Goal: Task Accomplishment & Management: Use online tool/utility

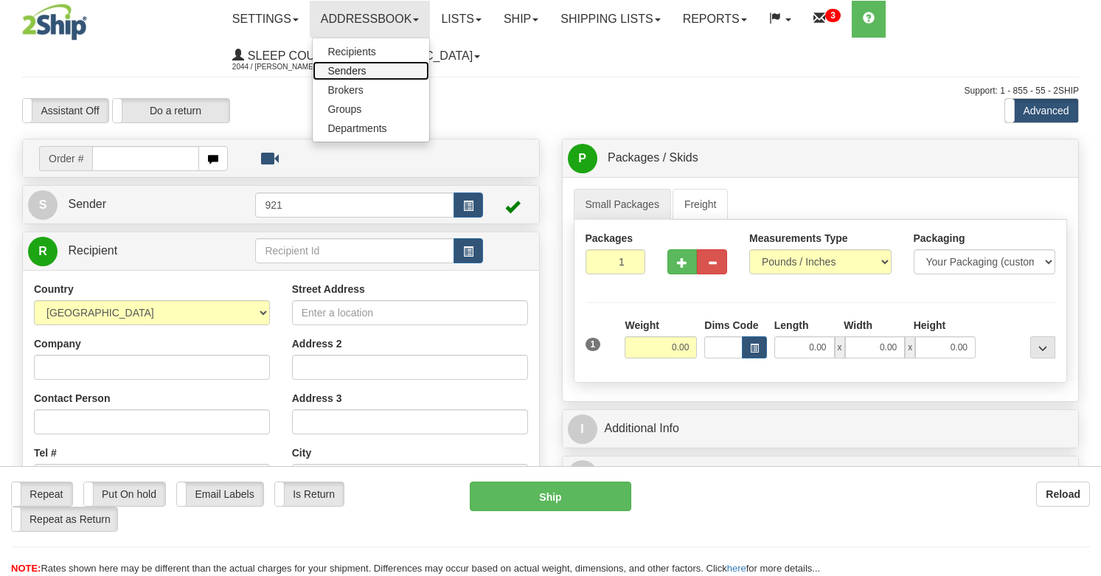
click at [353, 68] on span "Senders" at bounding box center [346, 71] width 38 height 12
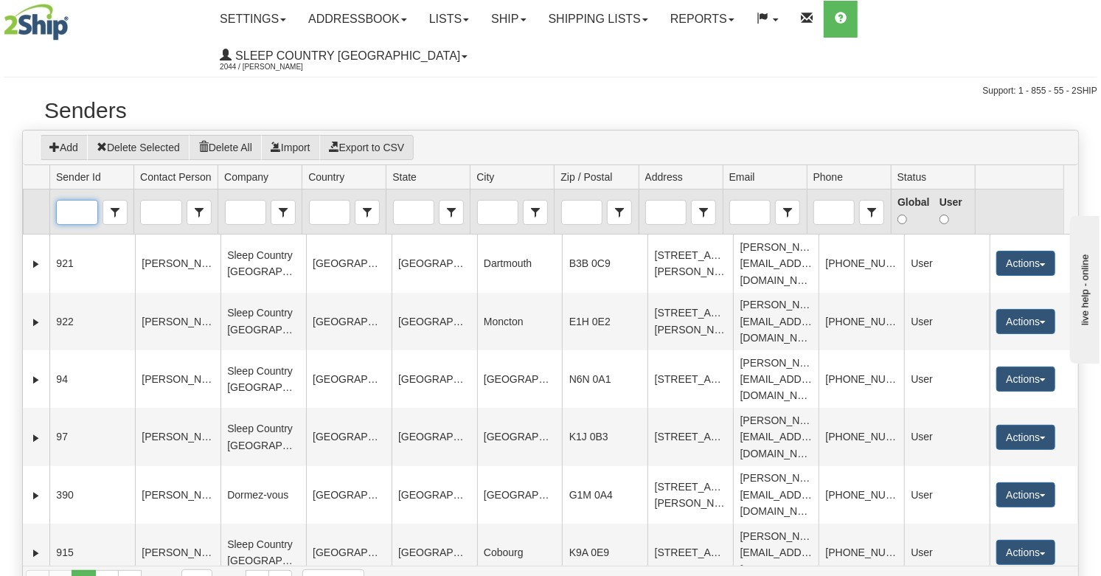
click at [77, 201] on input "Sender Id" at bounding box center [77, 213] width 40 height 24
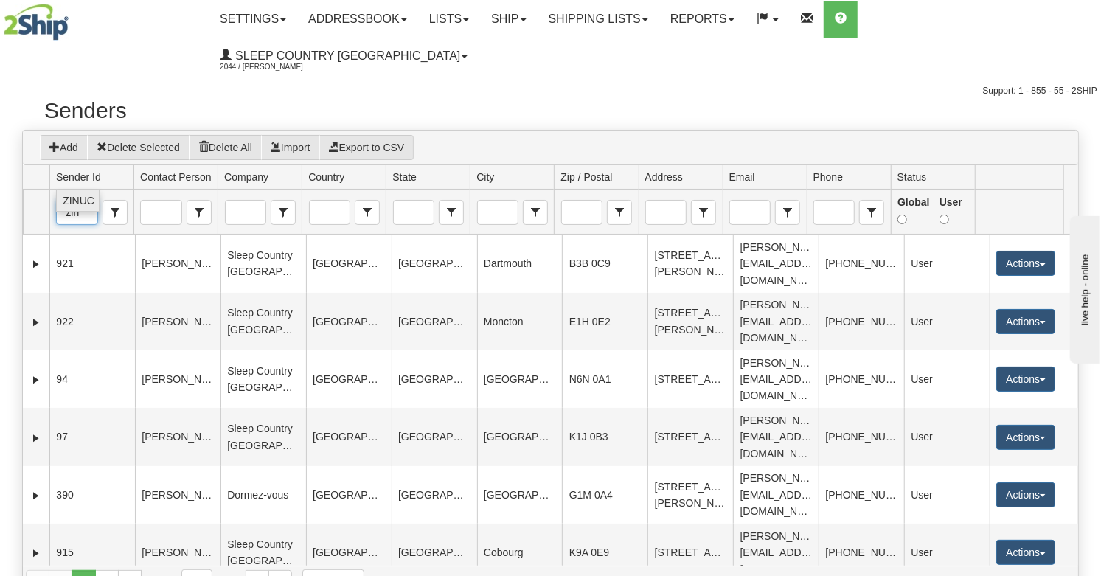
click at [75, 200] on span "ZINUC" at bounding box center [79, 200] width 32 height 15
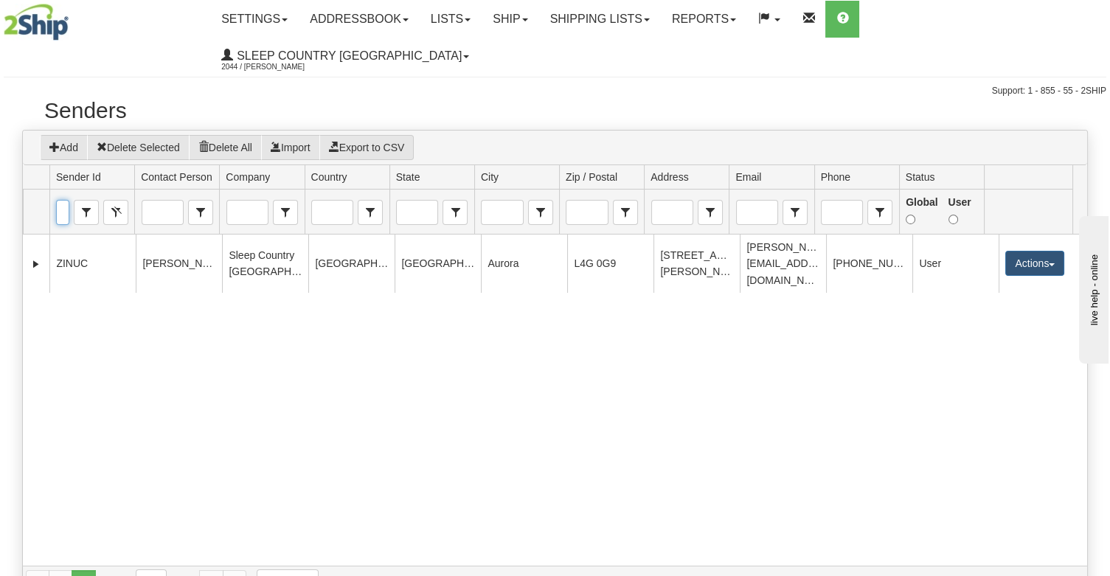
type input "ZINUC"
drag, startPoint x: 554, startPoint y: 12, endPoint x: 546, endPoint y: 21, distance: 12.6
click at [538, 12] on link "Ship" at bounding box center [509, 19] width 57 height 37
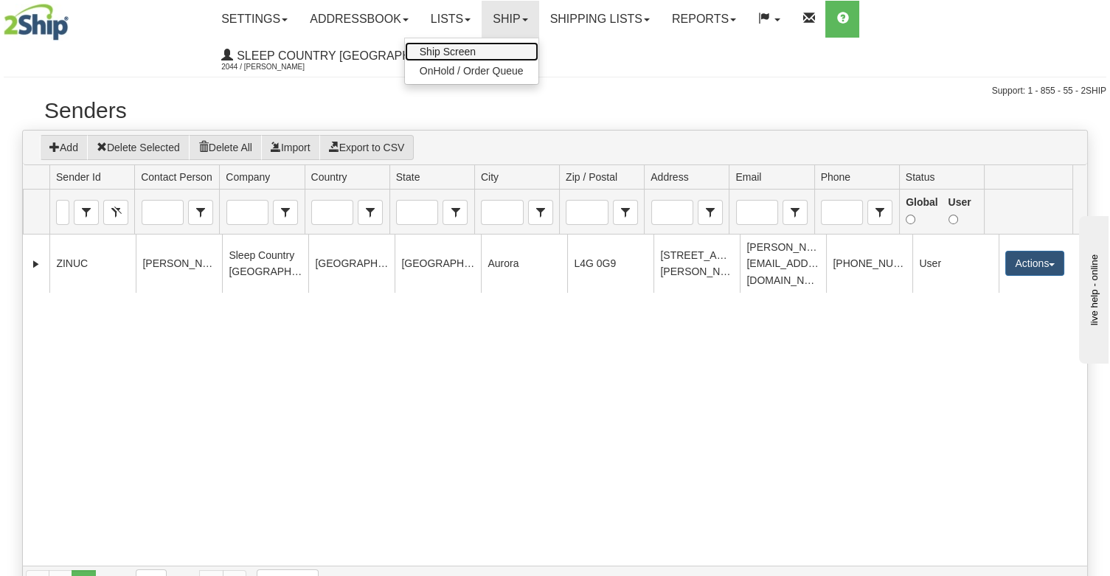
click at [476, 52] on span "Ship Screen" at bounding box center [448, 52] width 56 height 12
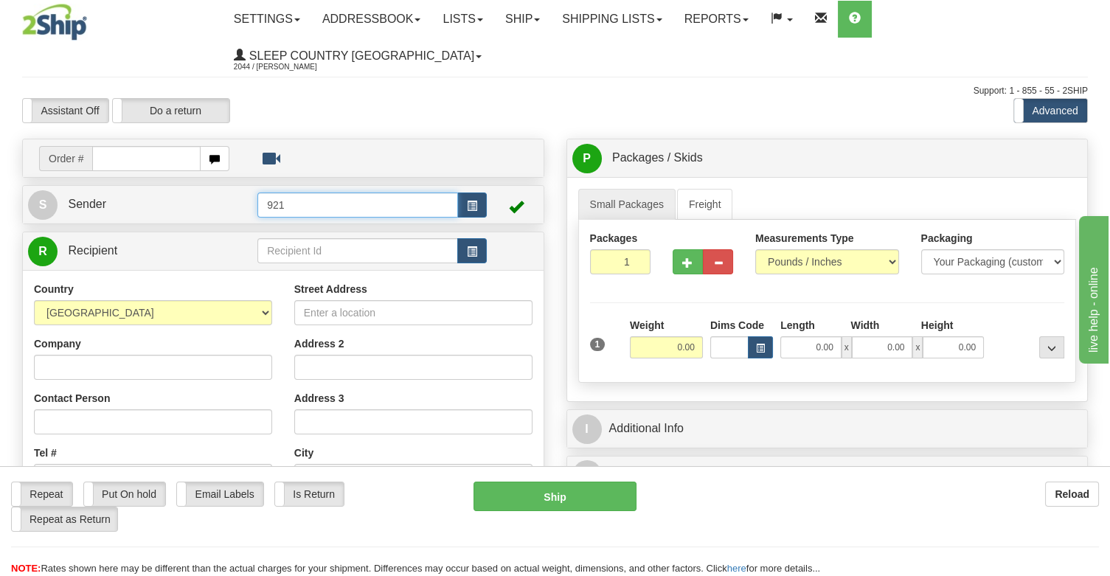
click at [416, 192] on input "921" at bounding box center [357, 204] width 201 height 25
drag, startPoint x: 276, startPoint y: 164, endPoint x: 215, endPoint y: 158, distance: 60.8
click at [213, 189] on tr "S Sender 921" at bounding box center [283, 204] width 510 height 30
type input "I"
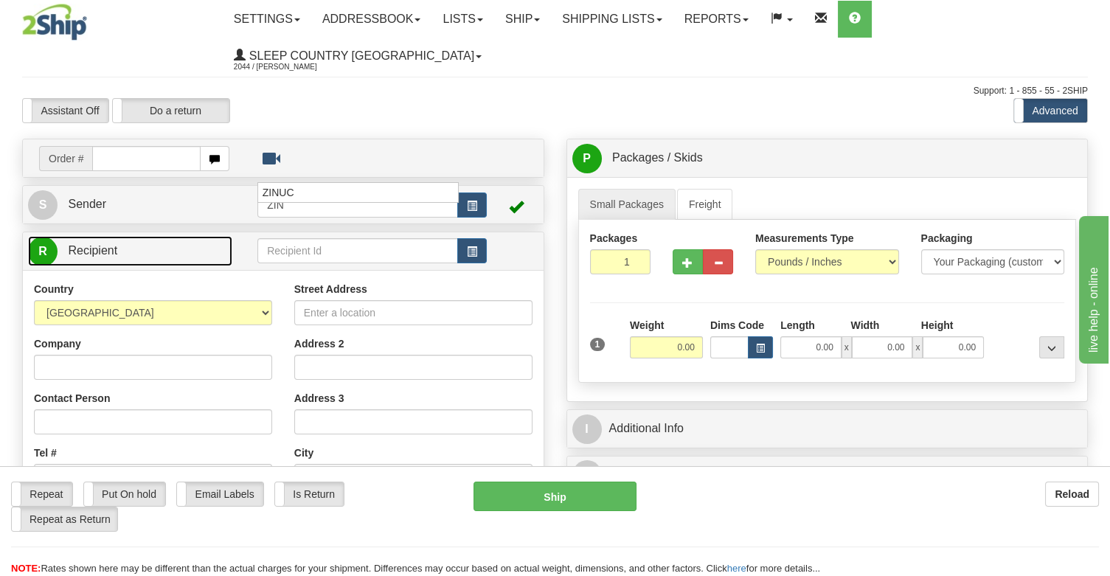
click at [181, 214] on div "Create a label for the return Create Pickup Without Label Order # S Sender ZIN" at bounding box center [283, 464] width 544 height 651
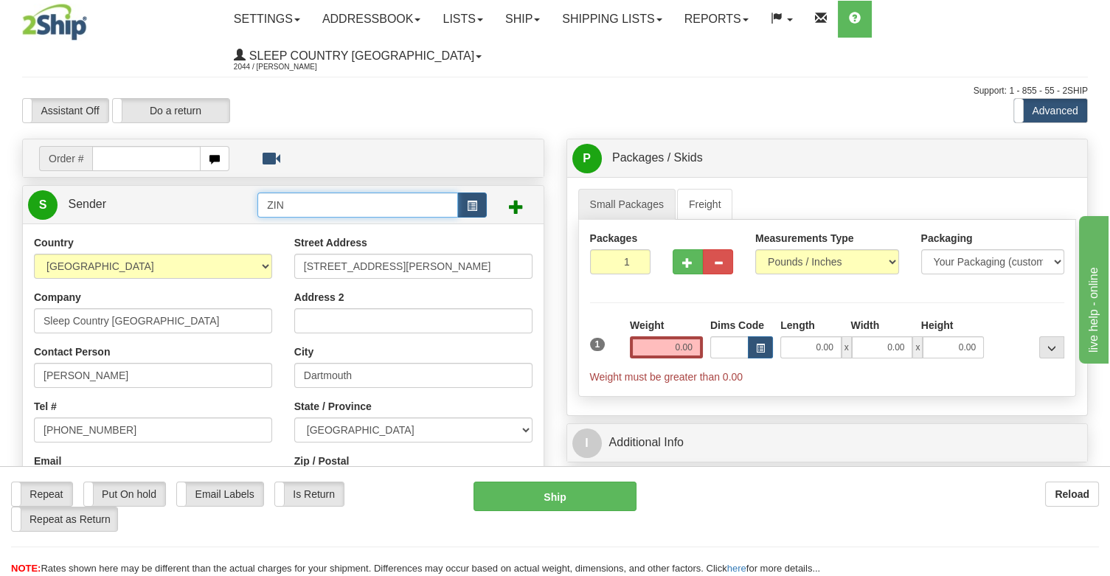
click at [315, 192] on input "ZIN" at bounding box center [357, 204] width 201 height 25
type input "Z"
click at [330, 192] on input "ZIN" at bounding box center [357, 204] width 201 height 25
click at [342, 192] on input "ZIN" at bounding box center [357, 204] width 201 height 25
click at [295, 189] on div "ZINUC" at bounding box center [355, 192] width 187 height 16
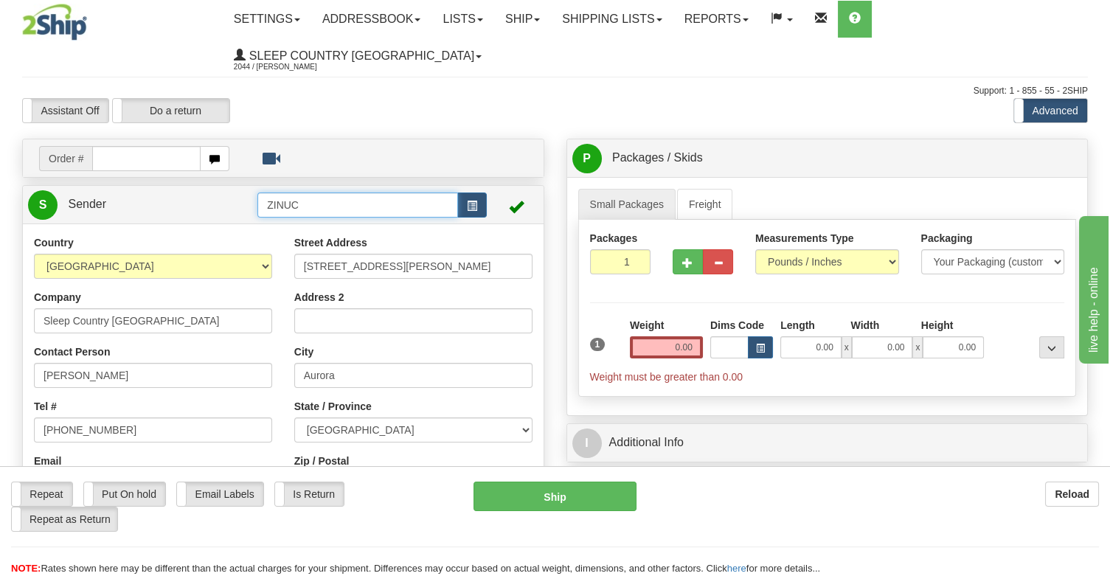
type input "ZINUC"
click at [320, 192] on input "ZINUC" at bounding box center [357, 204] width 201 height 25
drag, startPoint x: 325, startPoint y: 165, endPoint x: 224, endPoint y: 170, distance: 101.1
click at [224, 189] on tr "S Sender ZINUC" at bounding box center [283, 204] width 510 height 30
click at [472, 201] on span "button" at bounding box center [472, 206] width 10 height 10
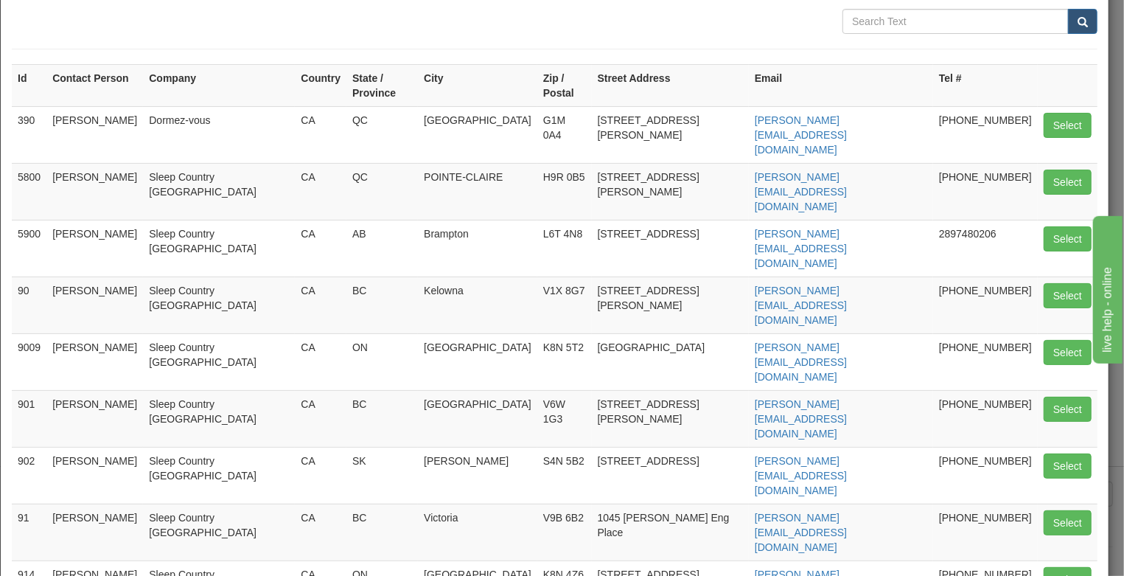
scroll to position [98, 0]
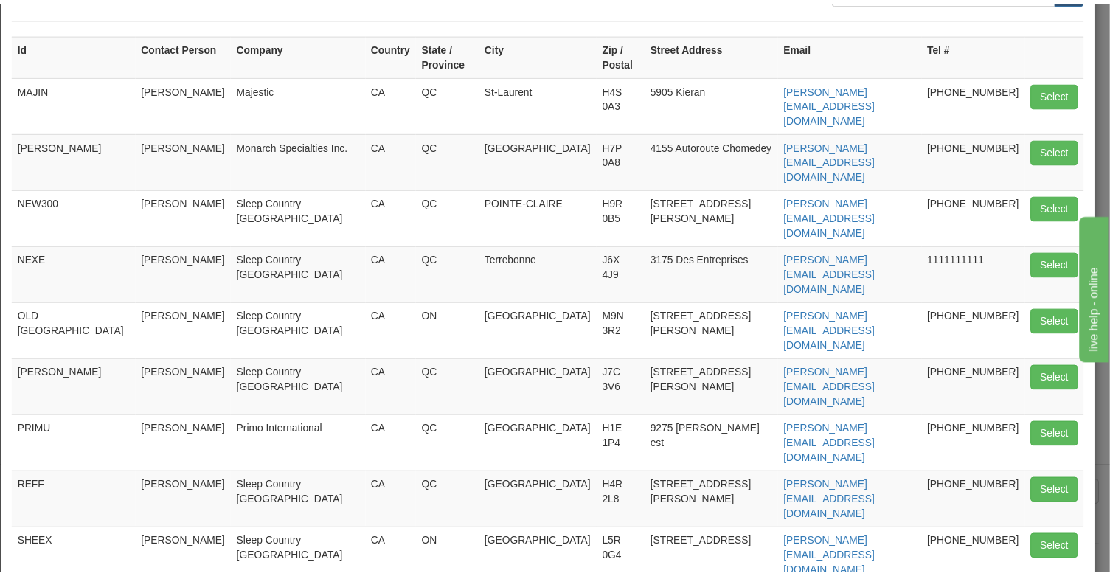
scroll to position [0, 0]
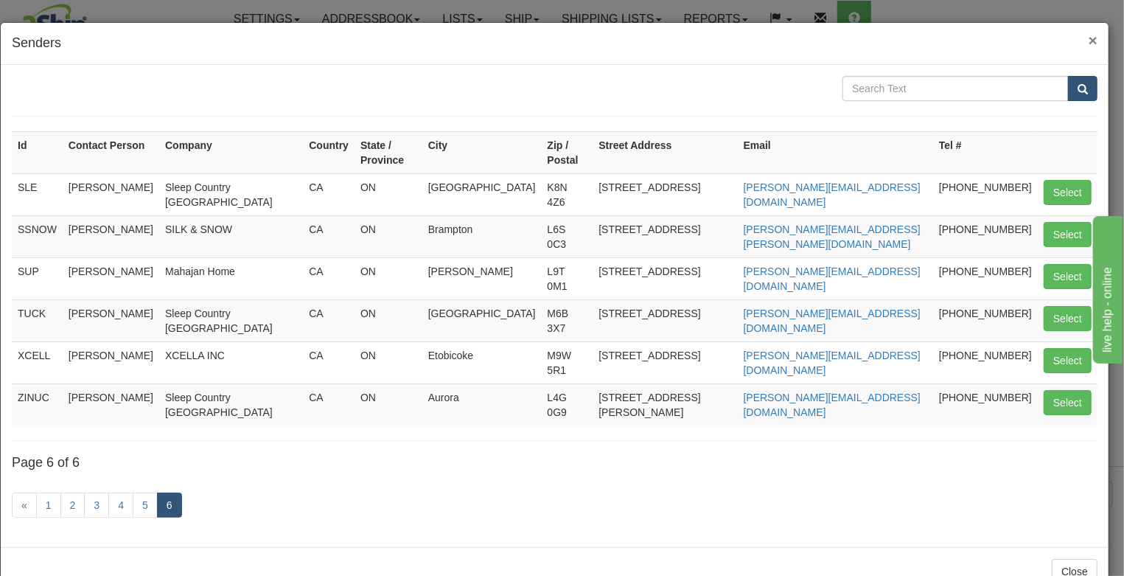
click at [1096, 35] on span "×" at bounding box center [1093, 40] width 9 height 17
